Goal: Register for event/course: Register for event/course

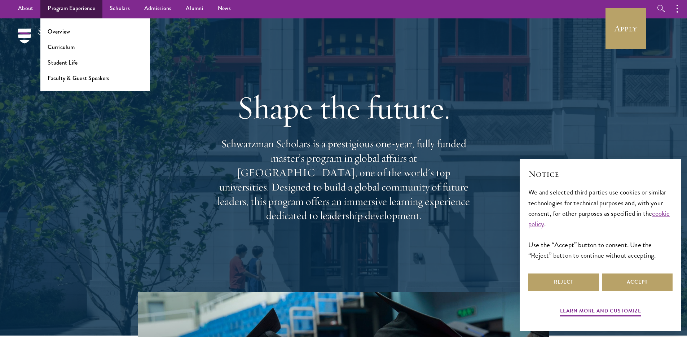
scroll to position [1, 0]
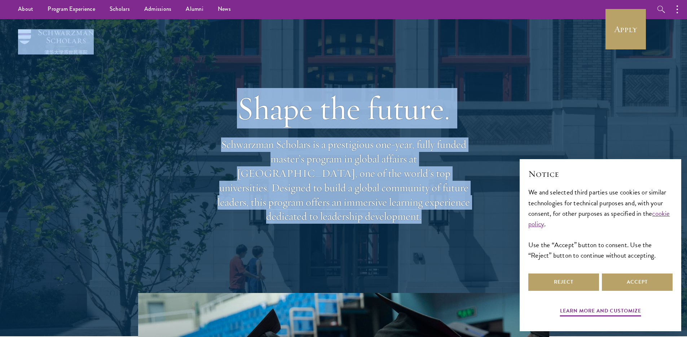
click at [51, 54] on header "Shape the future. Schwarzman Scholars is a prestigious one-year, fully funded m…" at bounding box center [343, 177] width 687 height 317
click at [316, 162] on p "Schwarzman Scholars is a prestigious one-year, fully funded master’s program in…" at bounding box center [344, 180] width 260 height 86
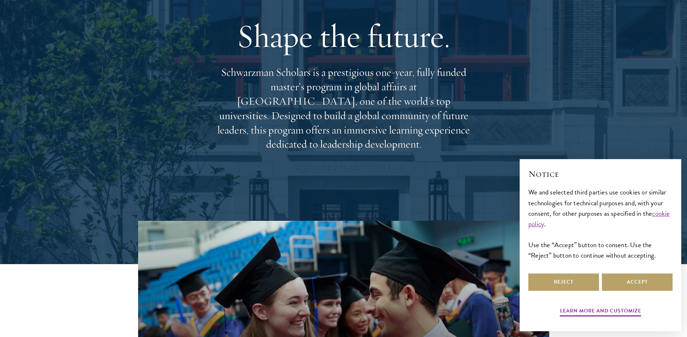
scroll to position [81, 0]
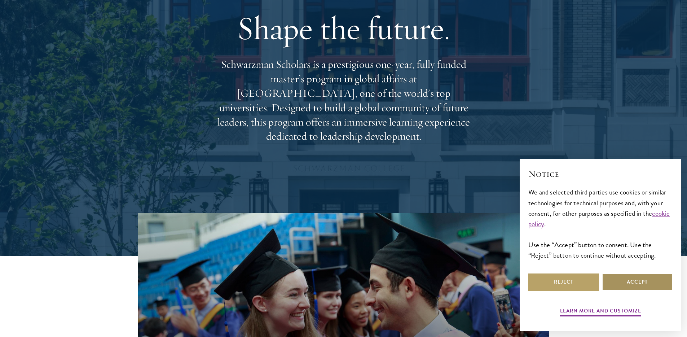
drag, startPoint x: 638, startPoint y: 280, endPoint x: 615, endPoint y: 270, distance: 24.6
click at [638, 280] on button "Accept" at bounding box center [637, 282] width 71 height 17
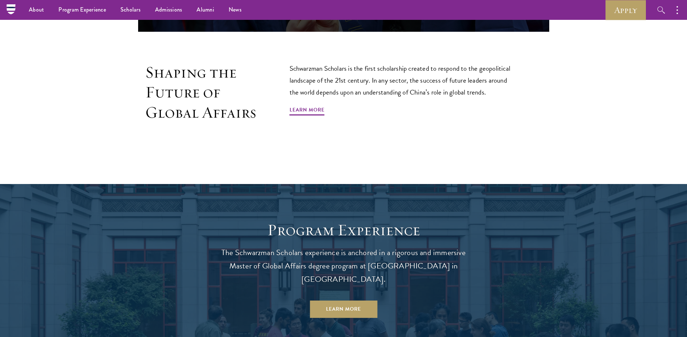
scroll to position [0, 0]
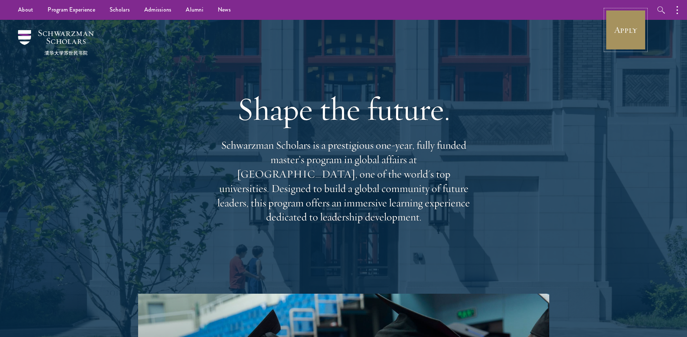
click at [634, 17] on link "Apply" at bounding box center [626, 30] width 40 height 40
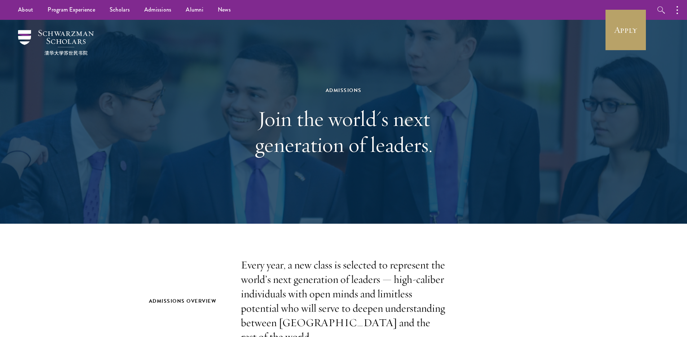
scroll to position [236, 0]
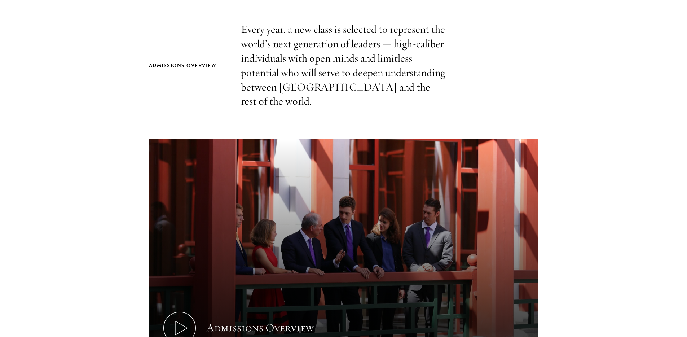
click at [78, 232] on section "Admissions Overview Every year, a new class is selected to represent the world’…" at bounding box center [343, 235] width 687 height 426
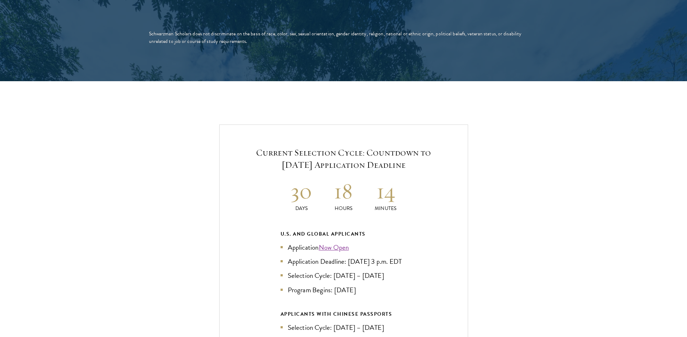
scroll to position [1545, 0]
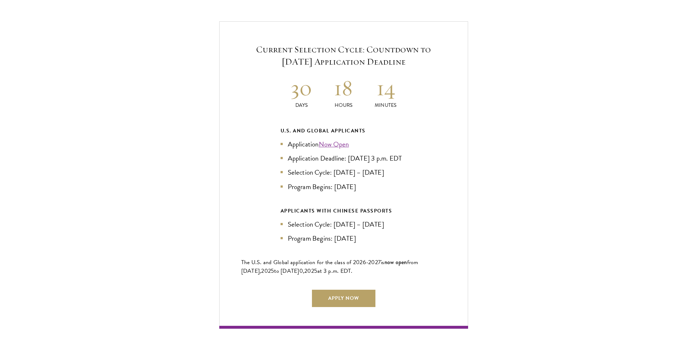
click at [138, 238] on div "Current Selection Cycle: Countdown to September 10, 2025 Application Deadline 3…" at bounding box center [343, 174] width 615 height 307
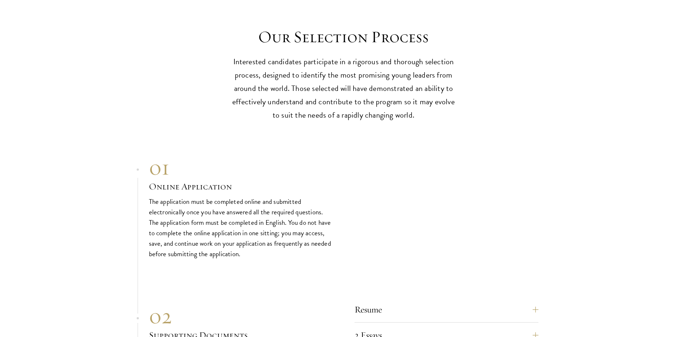
scroll to position [2422, 0]
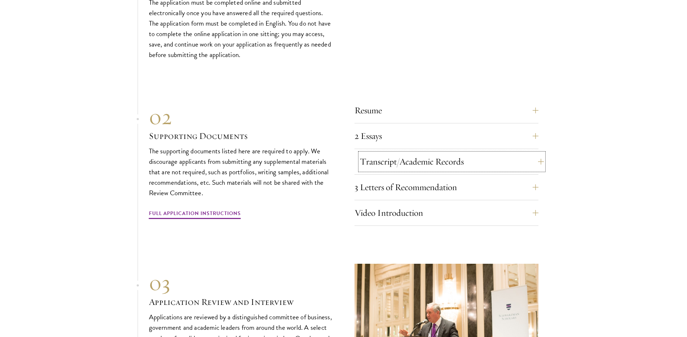
click at [412, 156] on button "Transcript/Academic Records" at bounding box center [452, 161] width 184 height 17
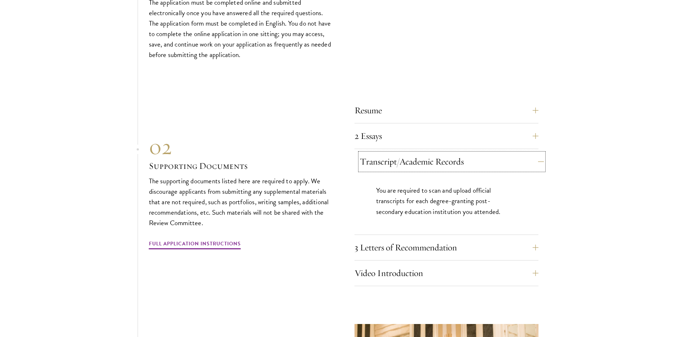
click at [412, 156] on button "Transcript/Academic Records" at bounding box center [452, 161] width 184 height 17
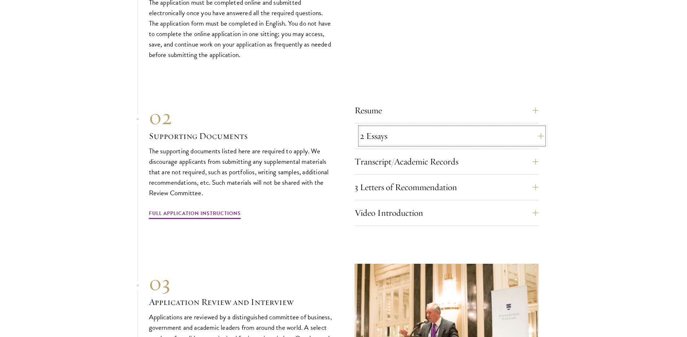
click at [415, 131] on button "2 Essays" at bounding box center [452, 135] width 184 height 17
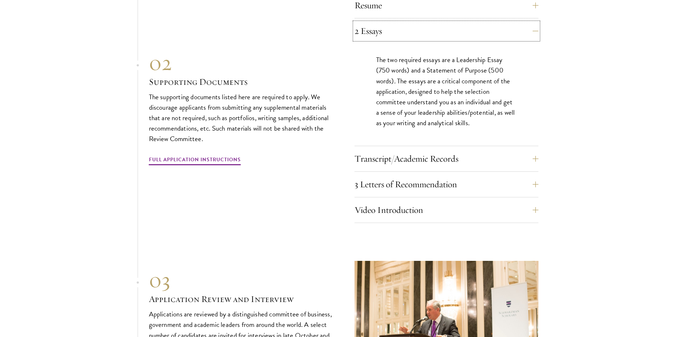
scroll to position [2563, 0]
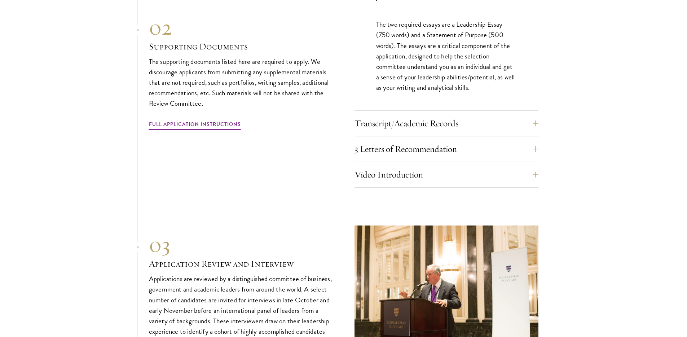
click at [403, 180] on div "Video Introduction Provide a short video self-introduction of no more than 1 mi…" at bounding box center [447, 177] width 184 height 22
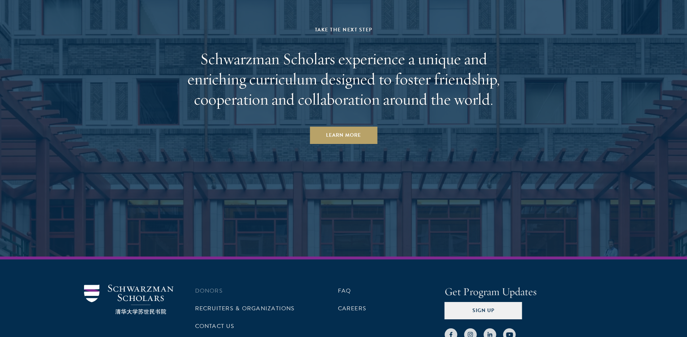
scroll to position [3889, 0]
